Goal: Find specific page/section: Find specific page/section

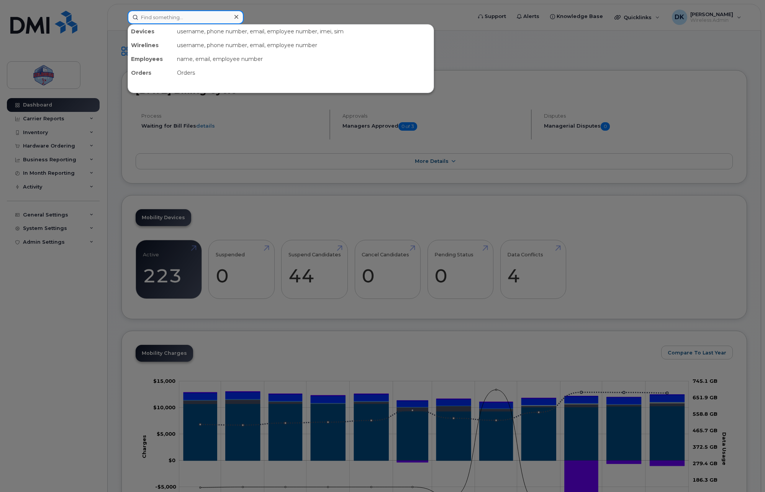
click at [194, 12] on input at bounding box center [186, 17] width 116 height 14
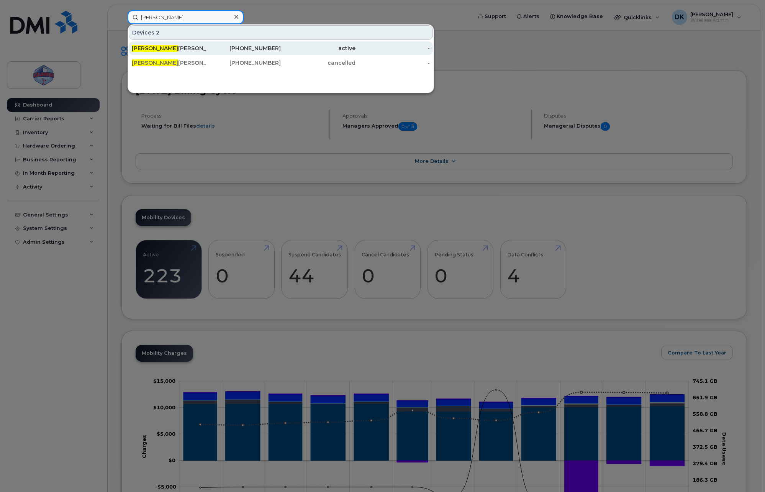
type input "Dariusz"
drag, startPoint x: 205, startPoint y: 51, endPoint x: 221, endPoint y: 54, distance: 16.4
click at [205, 51] on div "Dariusz Kulpinski" at bounding box center [169, 48] width 75 height 8
